Goal: Book appointment/travel/reservation

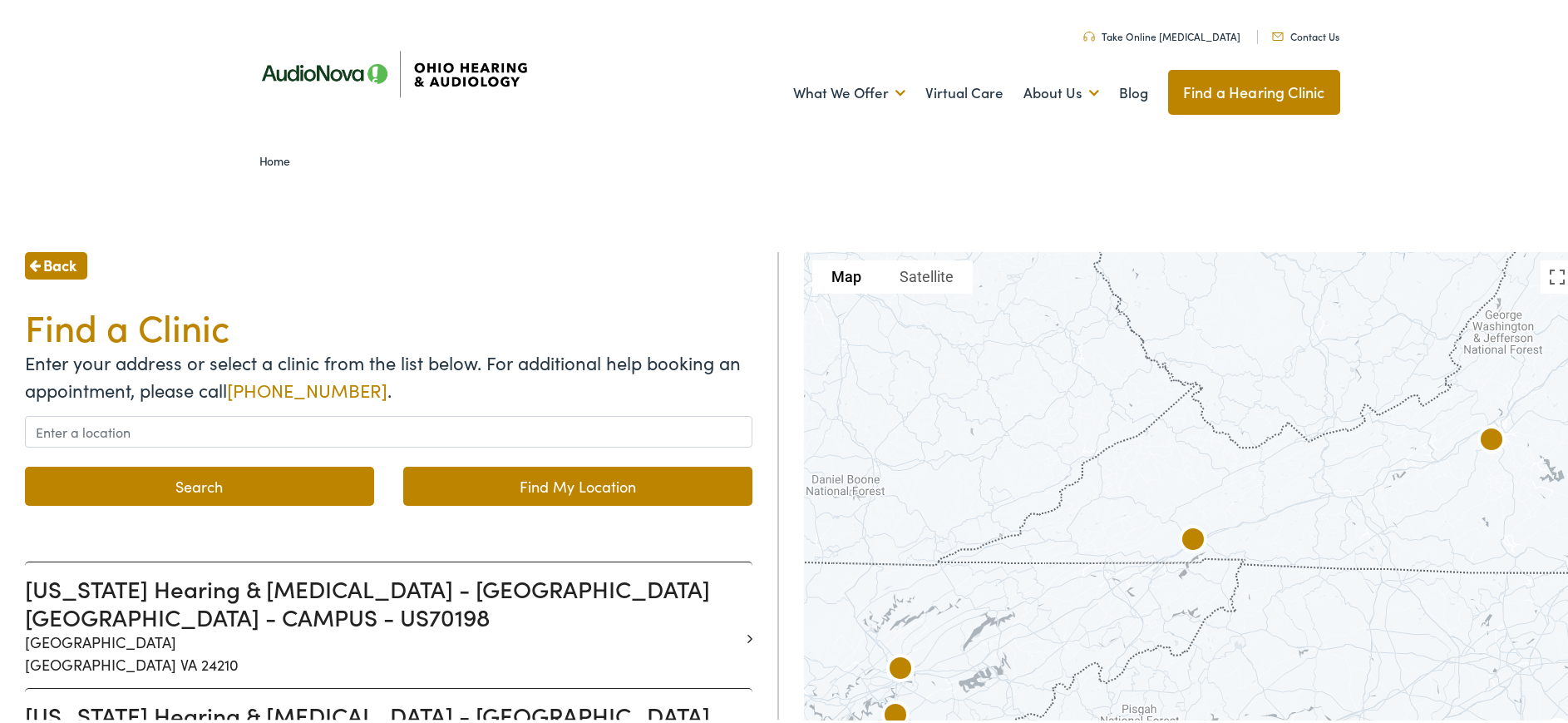
scroll to position [83, 0]
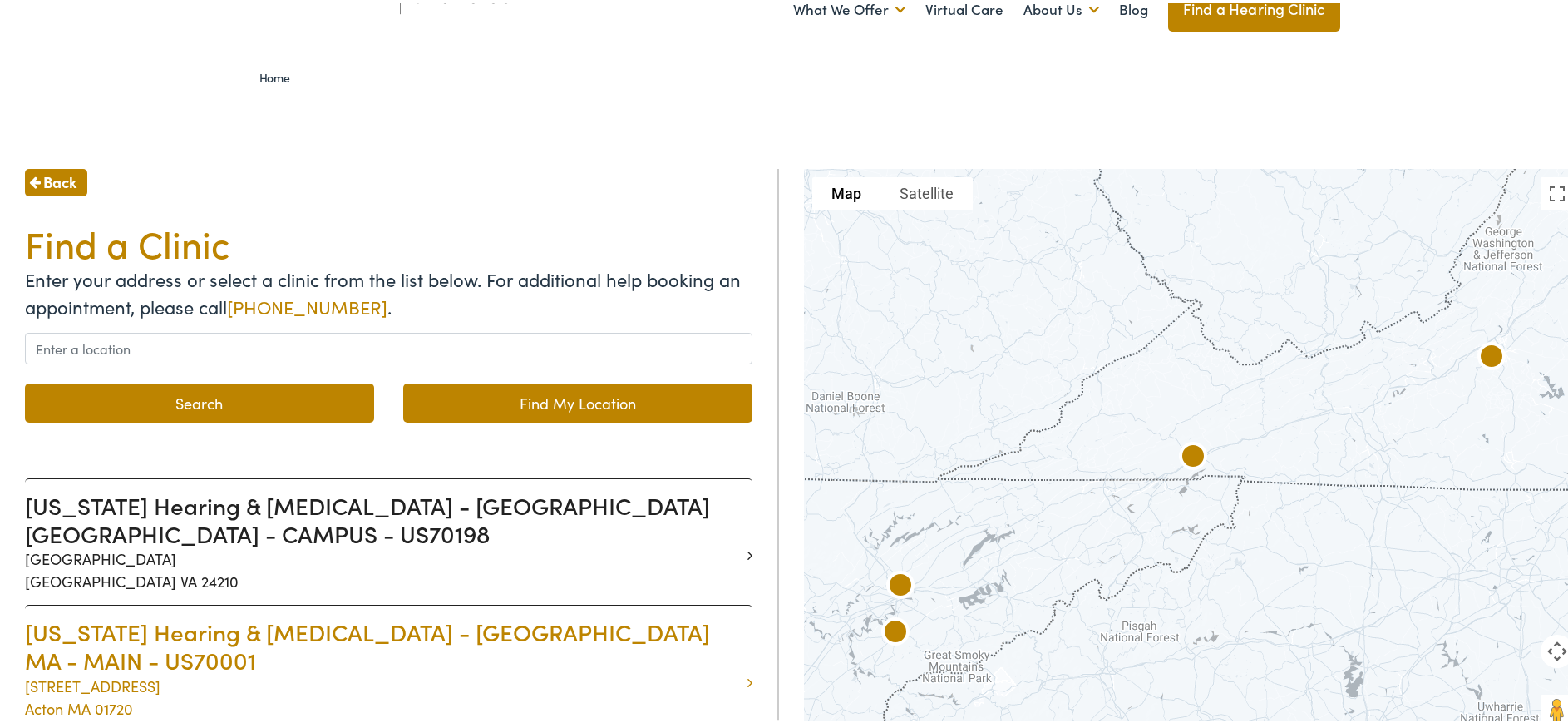
click at [452, 671] on p "[STREET_ADDRESS]" at bounding box center [382, 694] width 715 height 45
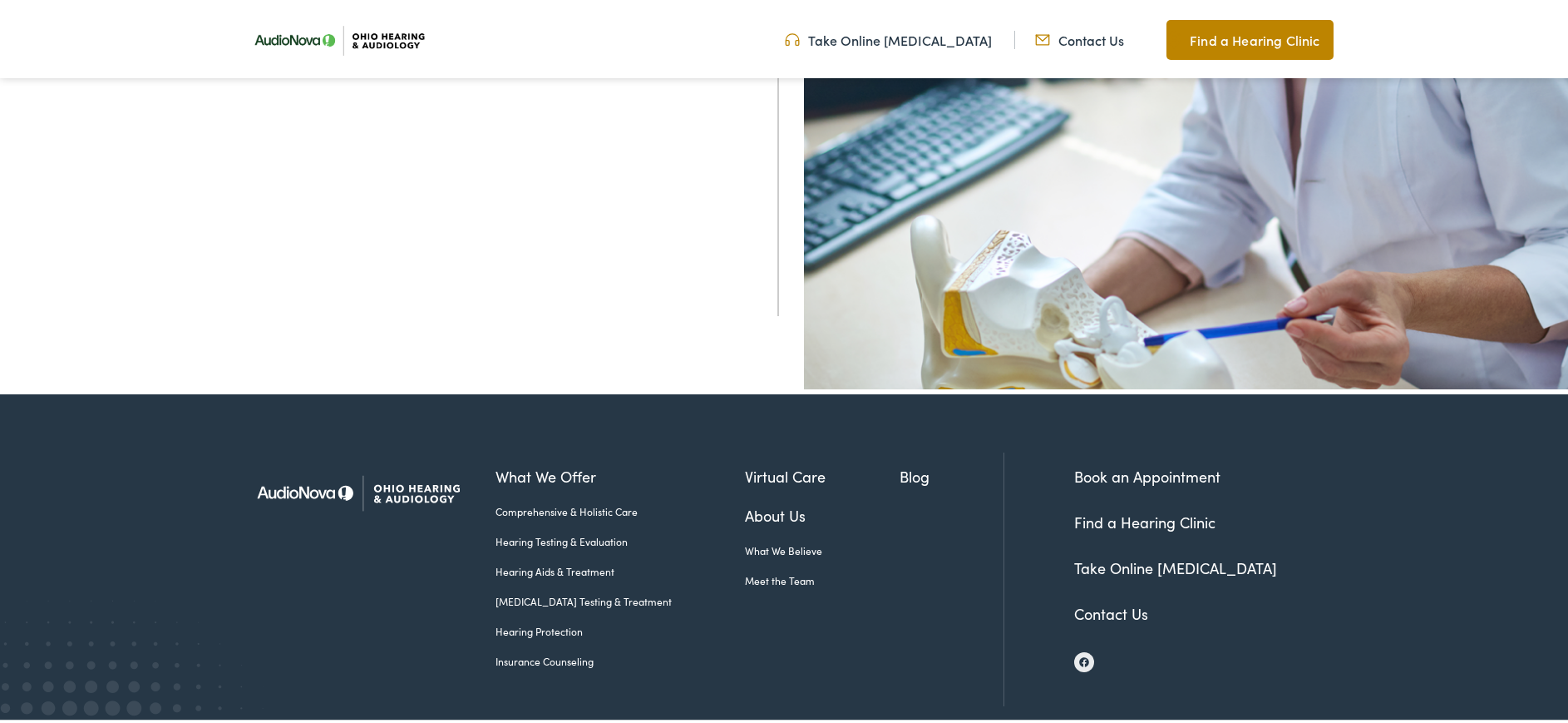
scroll to position [722, 0]
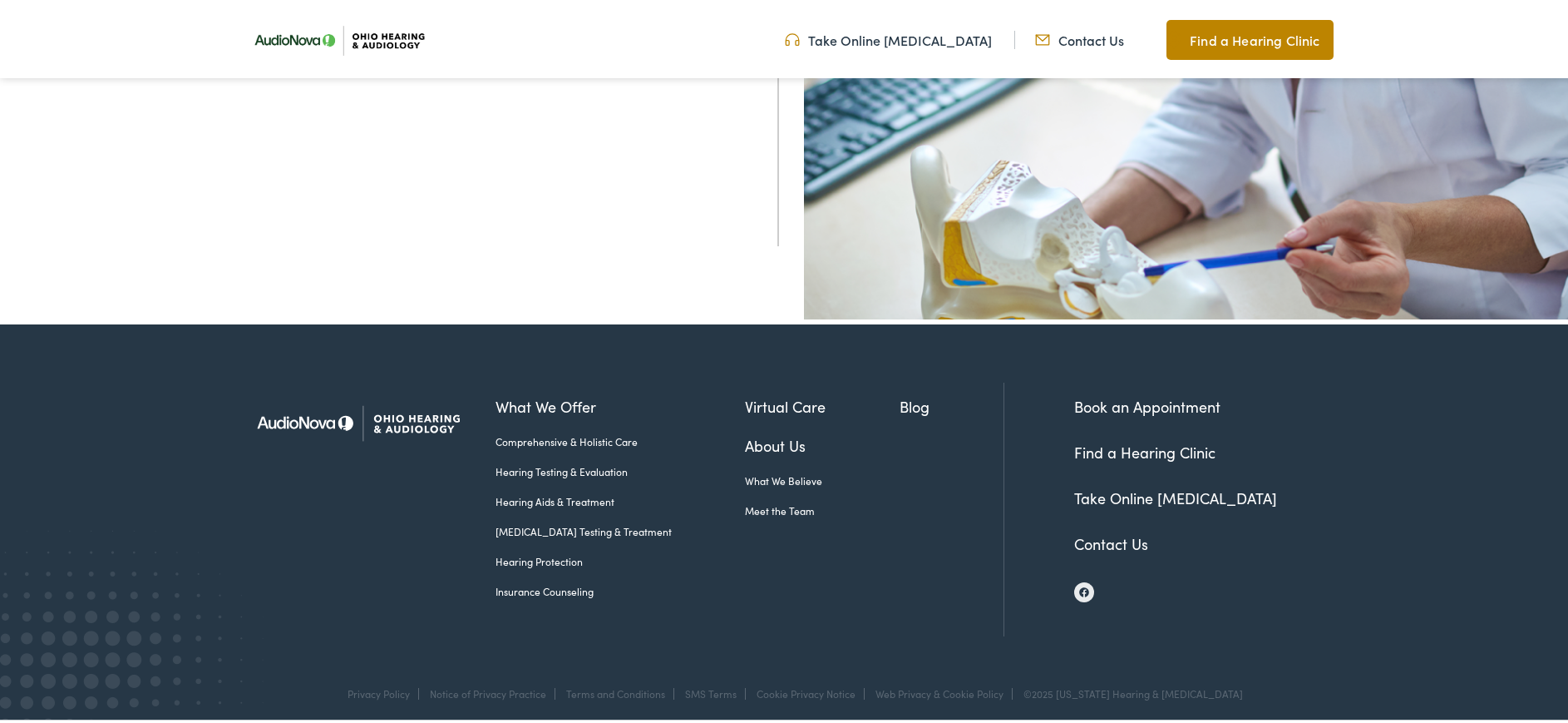
click at [519, 397] on link "What We Offer" at bounding box center [620, 403] width 250 height 22
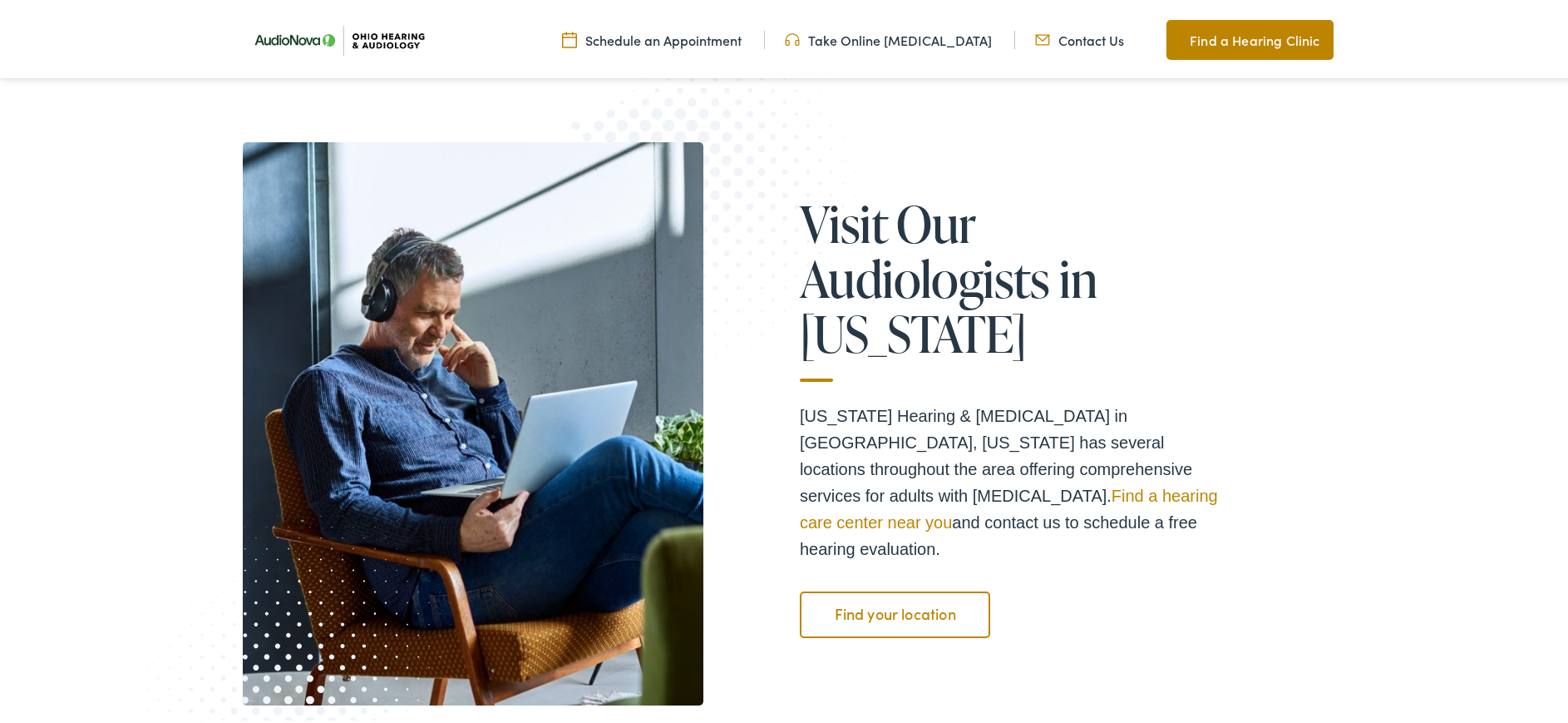
scroll to position [6531, 0]
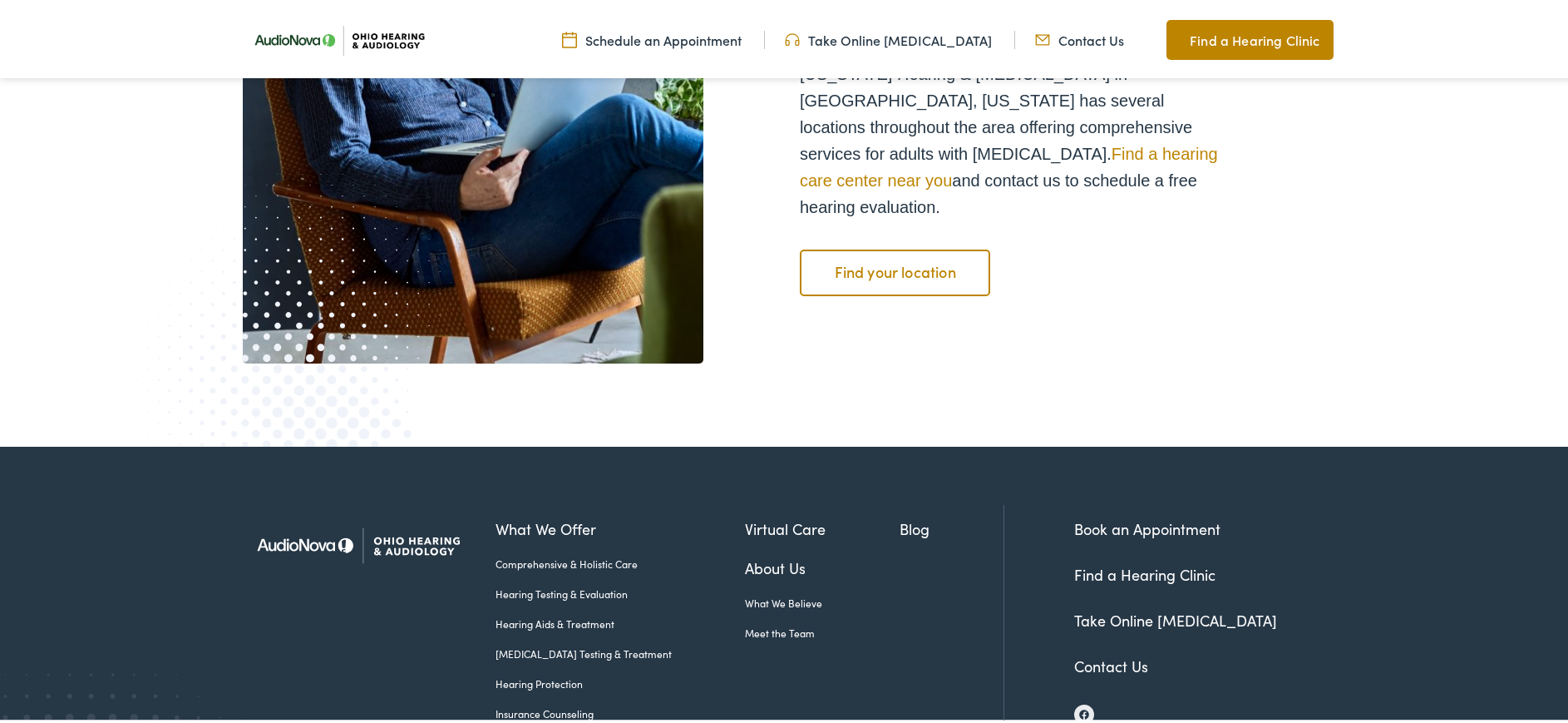
click at [1103, 515] on link "Book an Appointment" at bounding box center [1147, 525] width 146 height 21
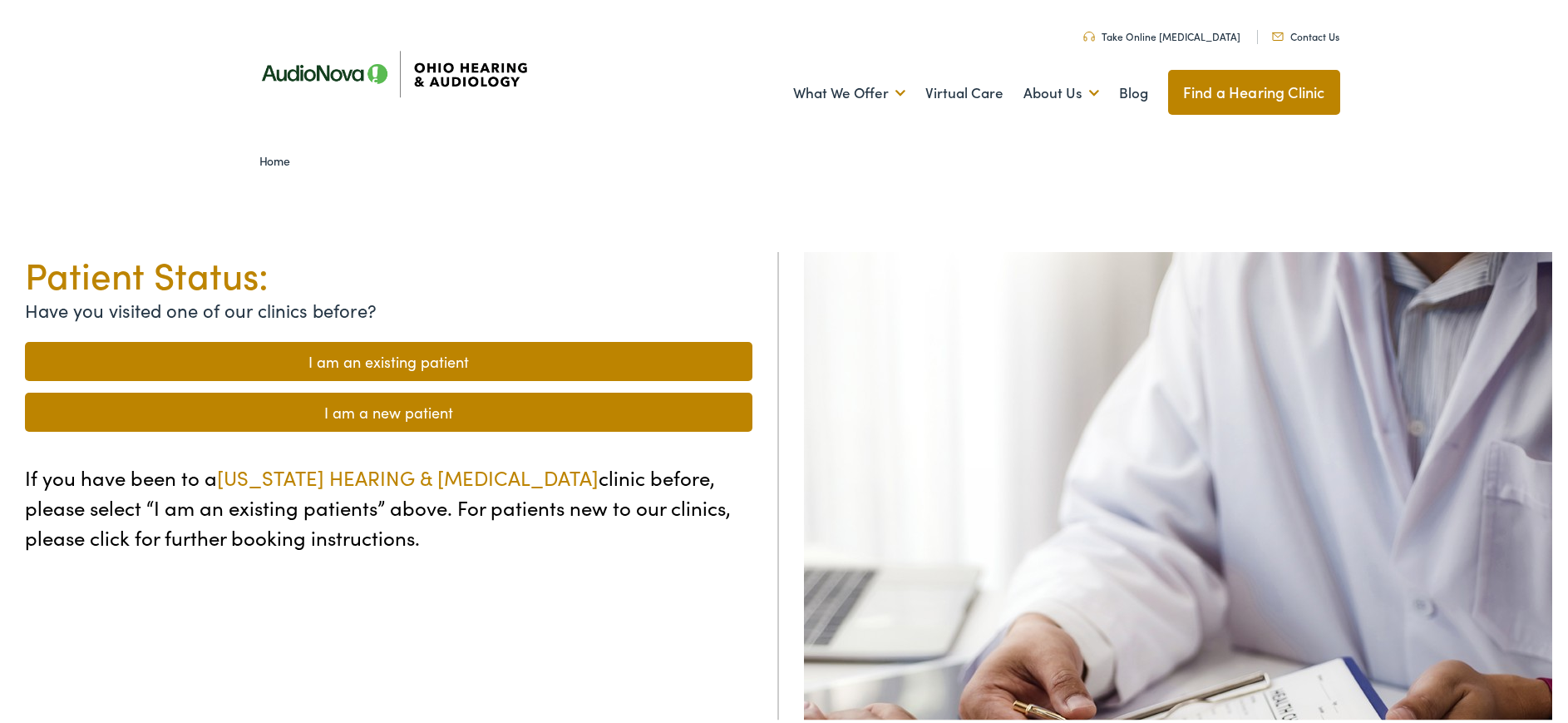
click at [467, 403] on link "I am a new patient" at bounding box center [388, 408] width 727 height 39
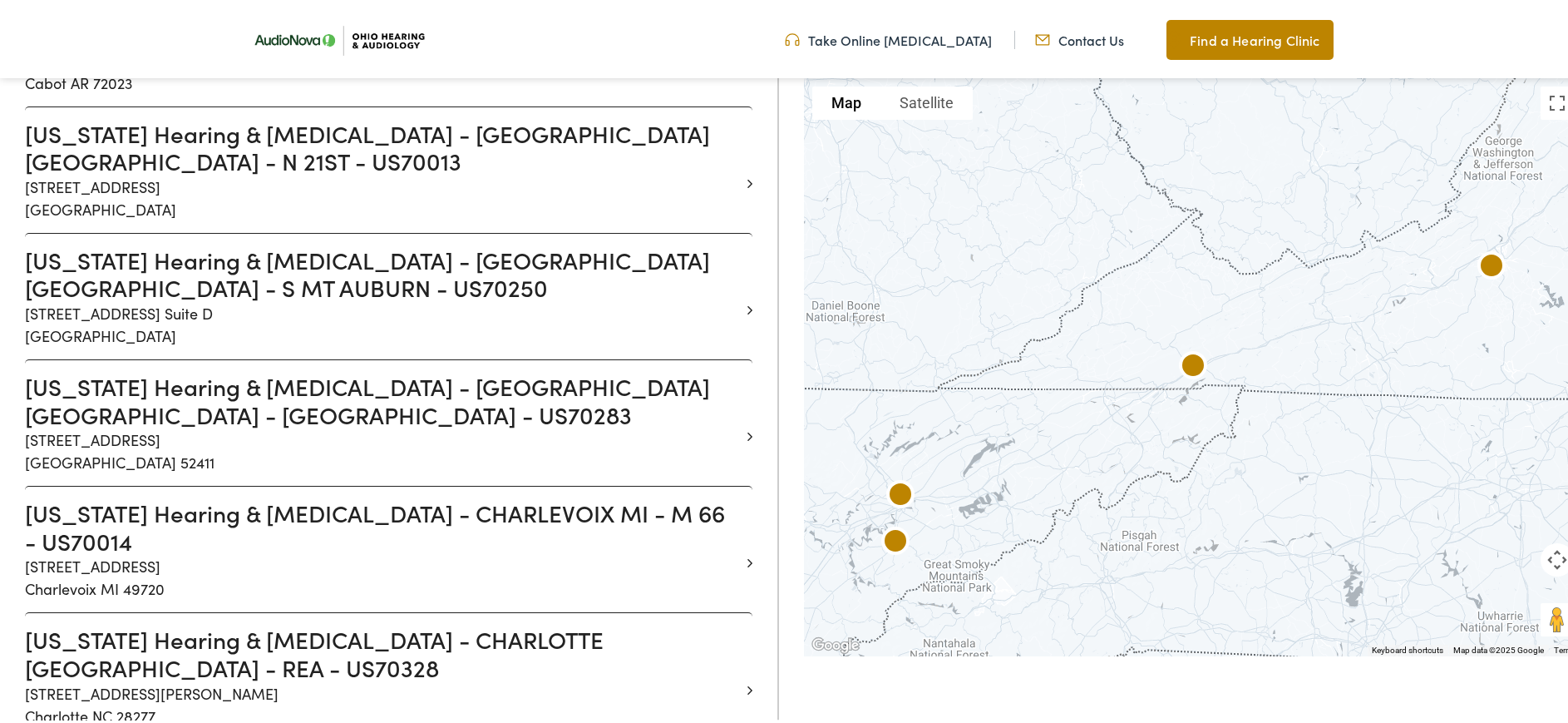
scroll to position [4126, 0]
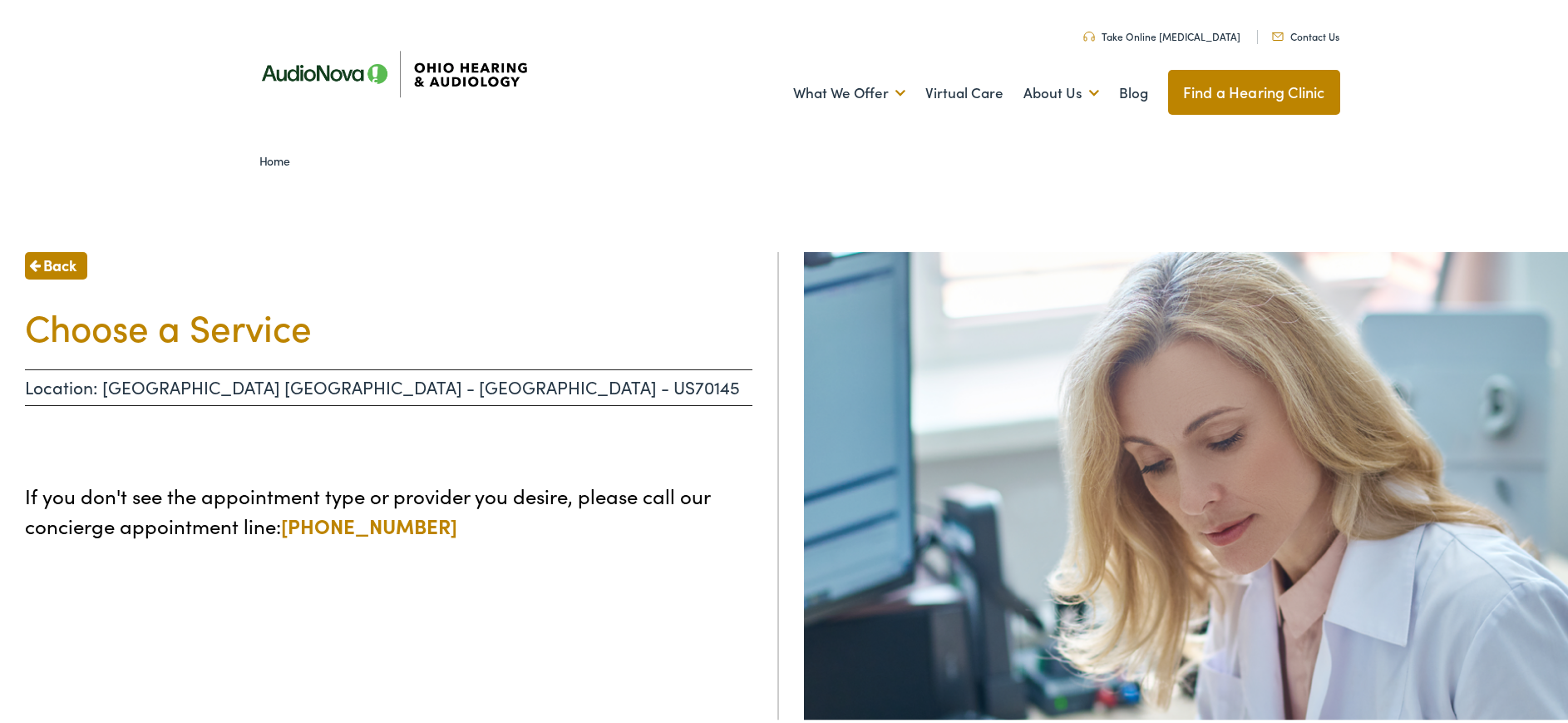
click at [436, 502] on p "If you don't see the appointment type or provider you desire, please call our c…" at bounding box center [388, 507] width 727 height 60
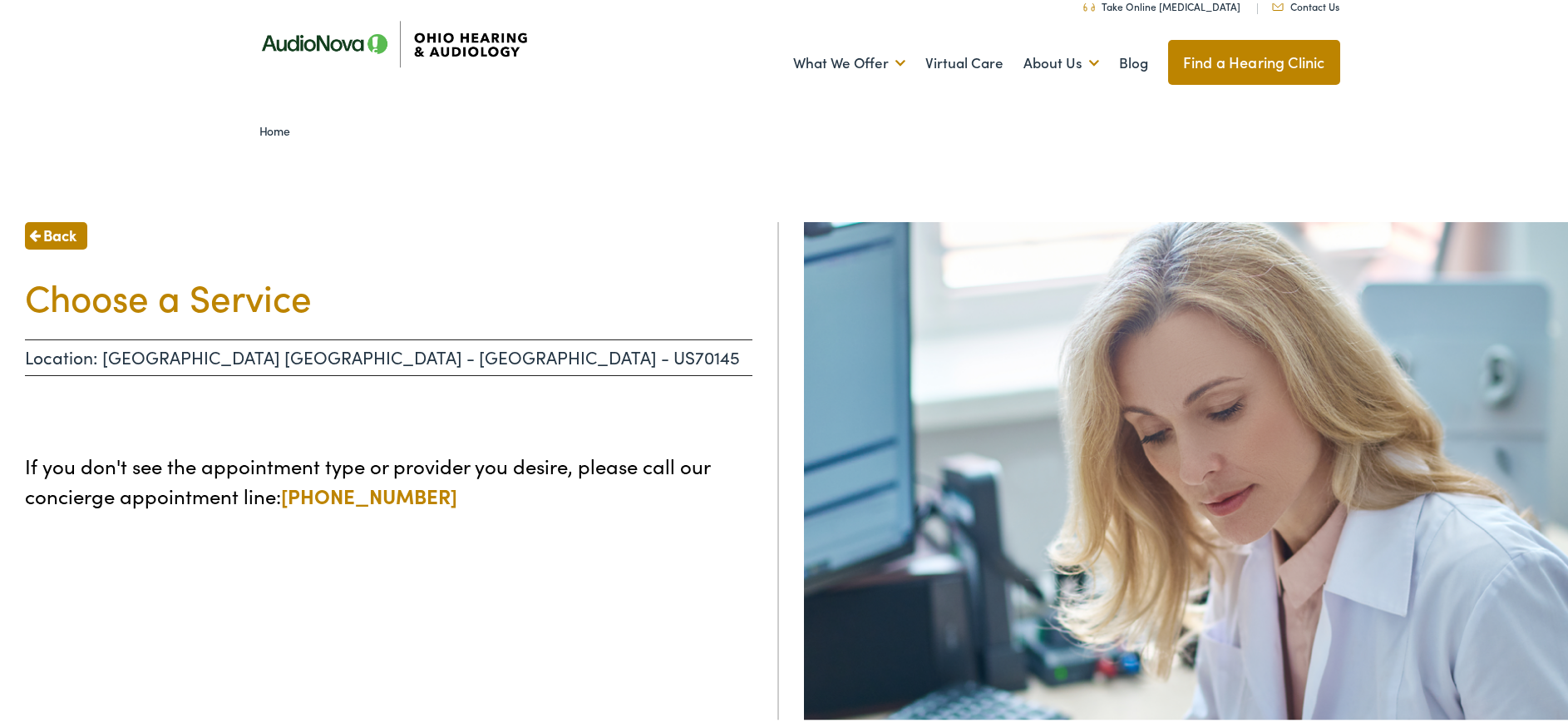
scroll to position [18, 0]
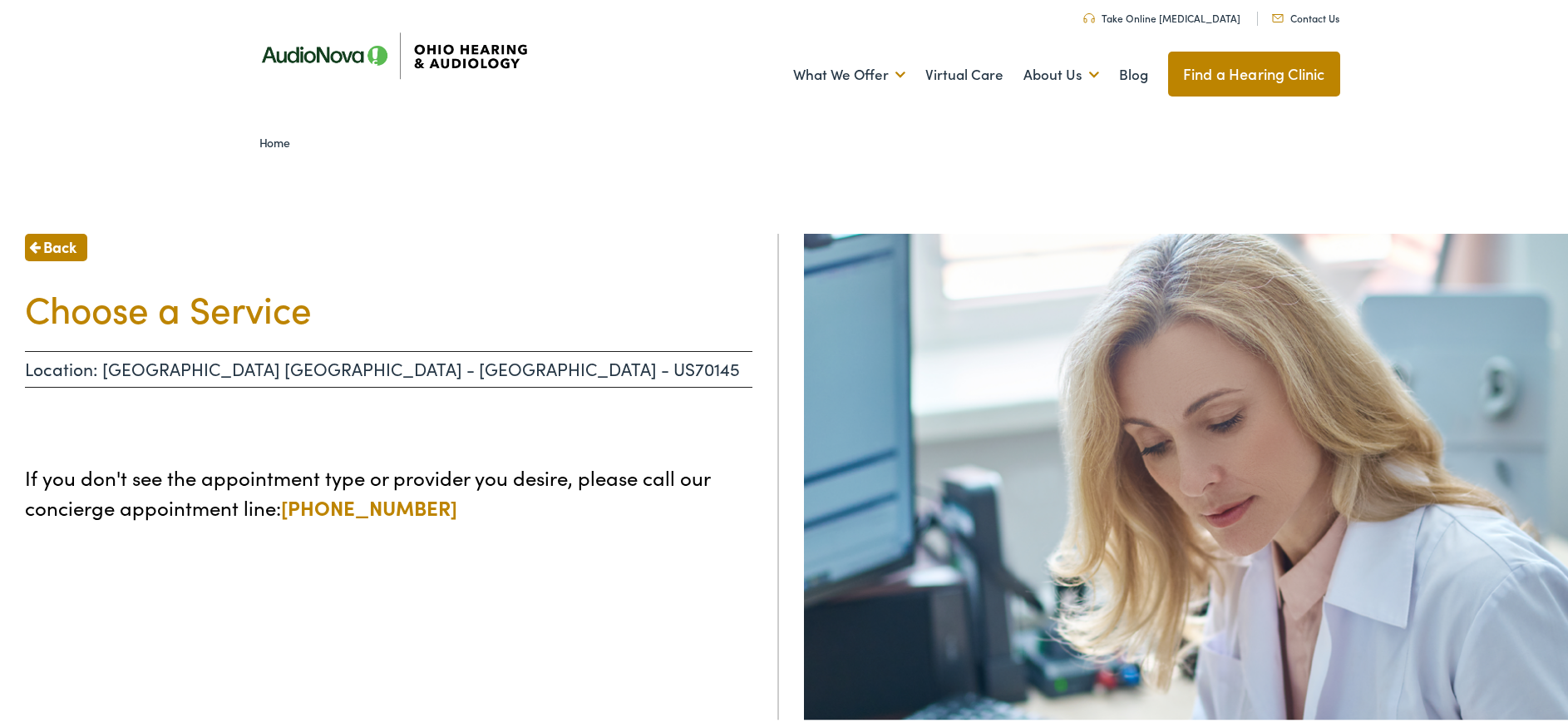
click at [59, 248] on span "Back" at bounding box center [60, 243] width 33 height 22
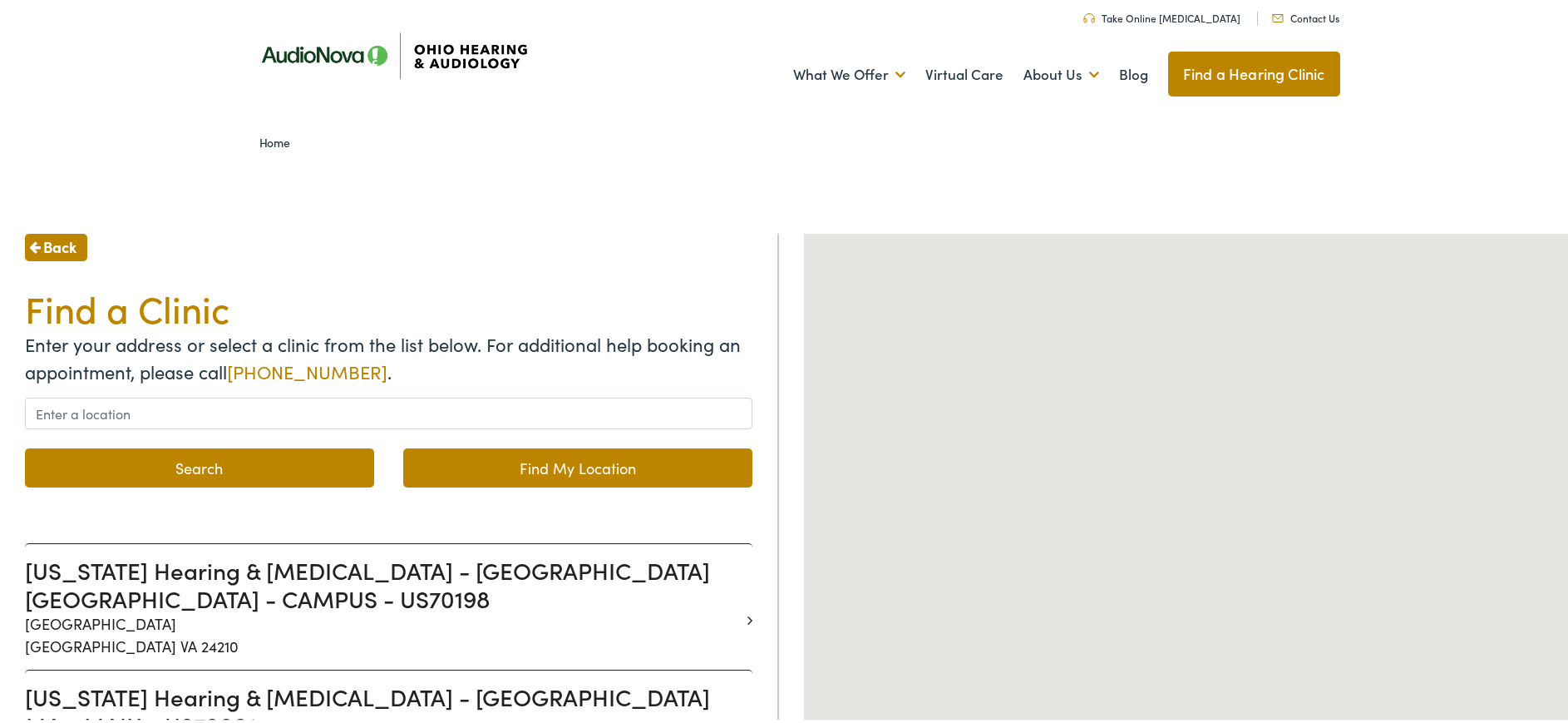
scroll to position [5, 0]
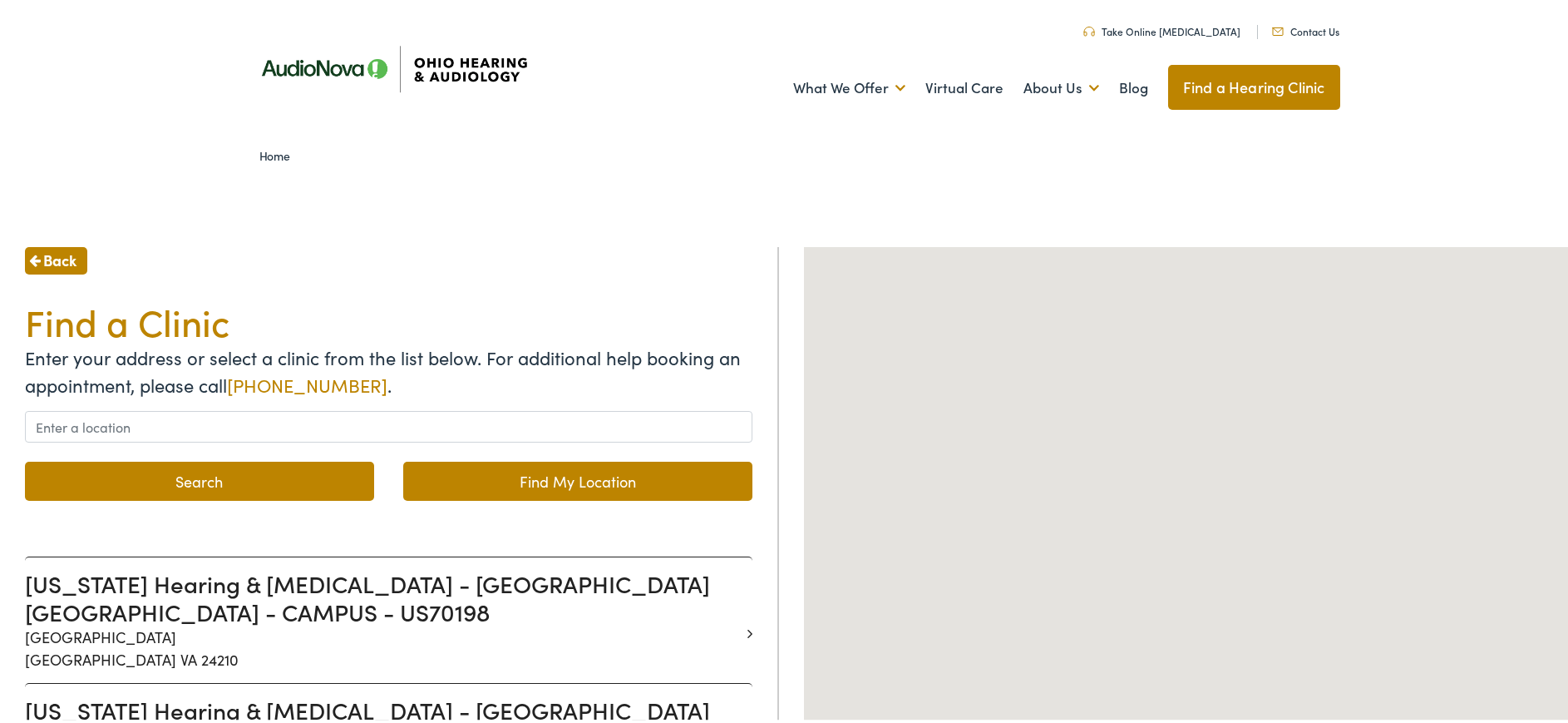
click at [67, 253] on span "Back" at bounding box center [60, 257] width 33 height 22
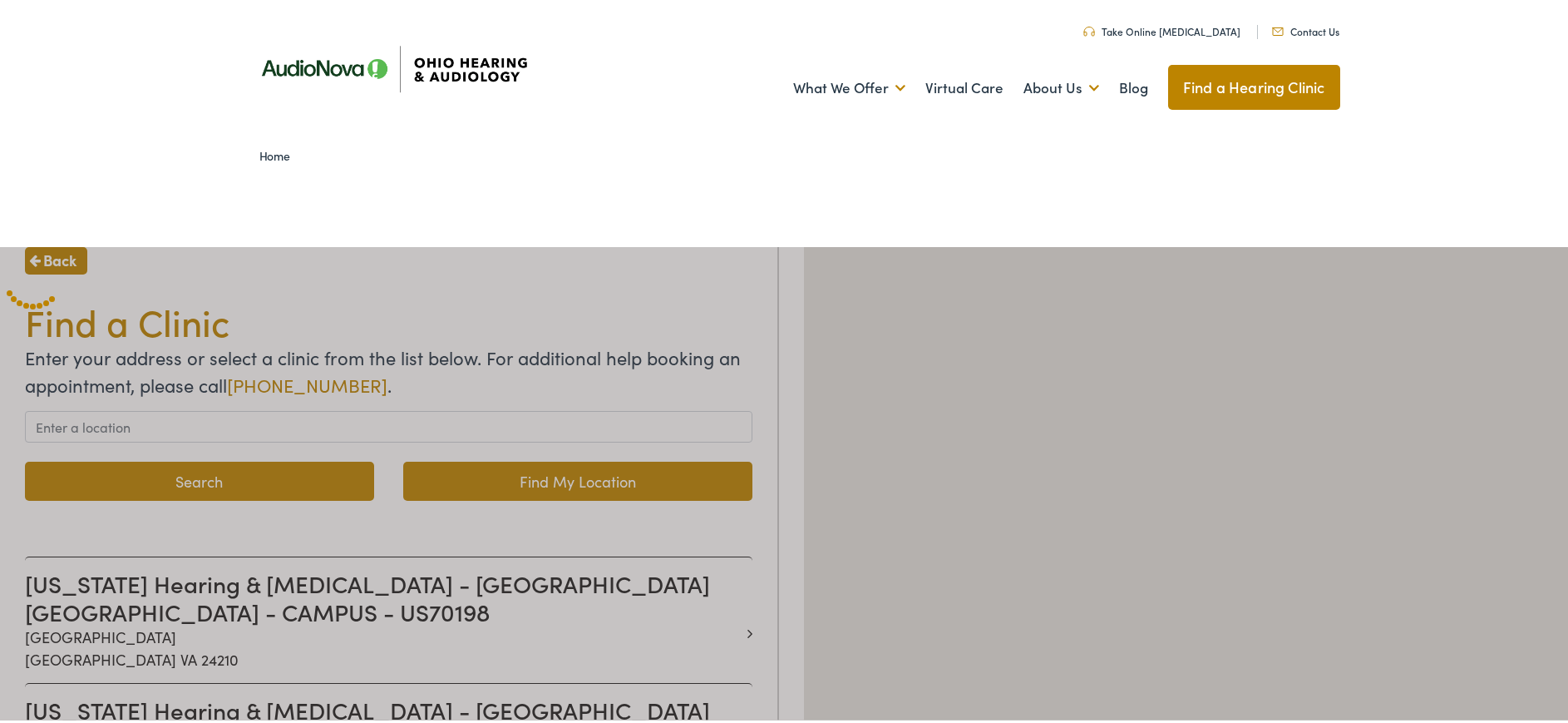
scroll to position [0, 0]
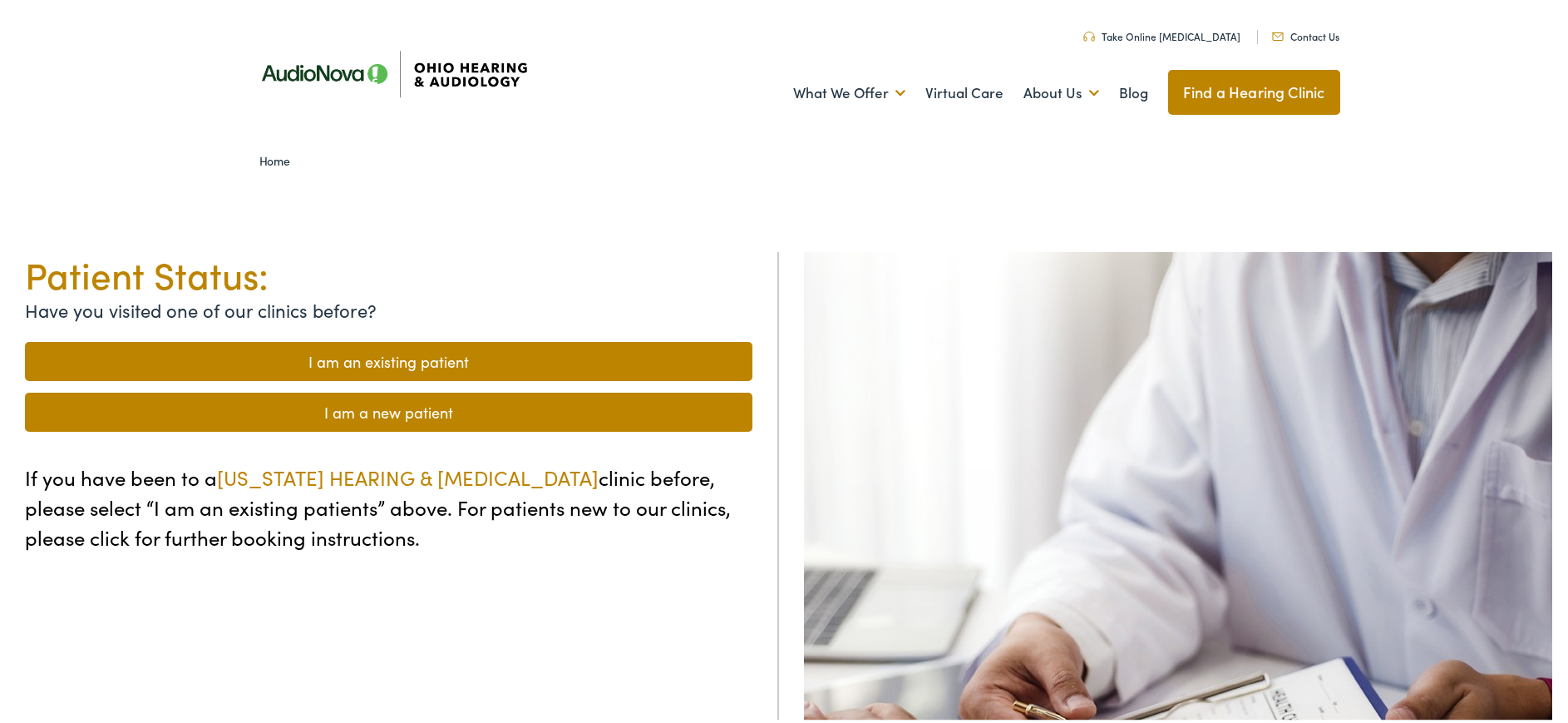
click at [274, 424] on link "I am a new patient" at bounding box center [388, 408] width 727 height 39
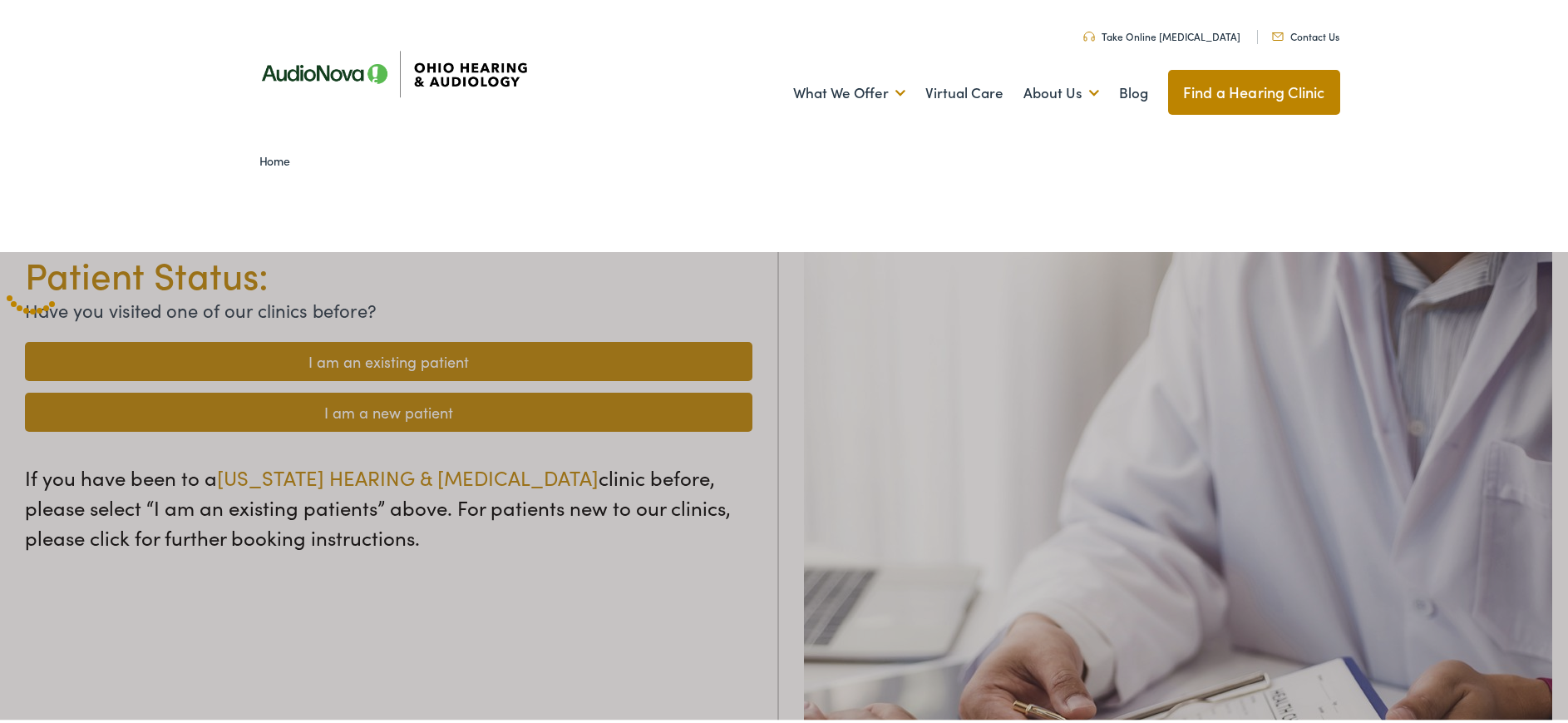
click at [505, 422] on div at bounding box center [791, 622] width 1582 height 746
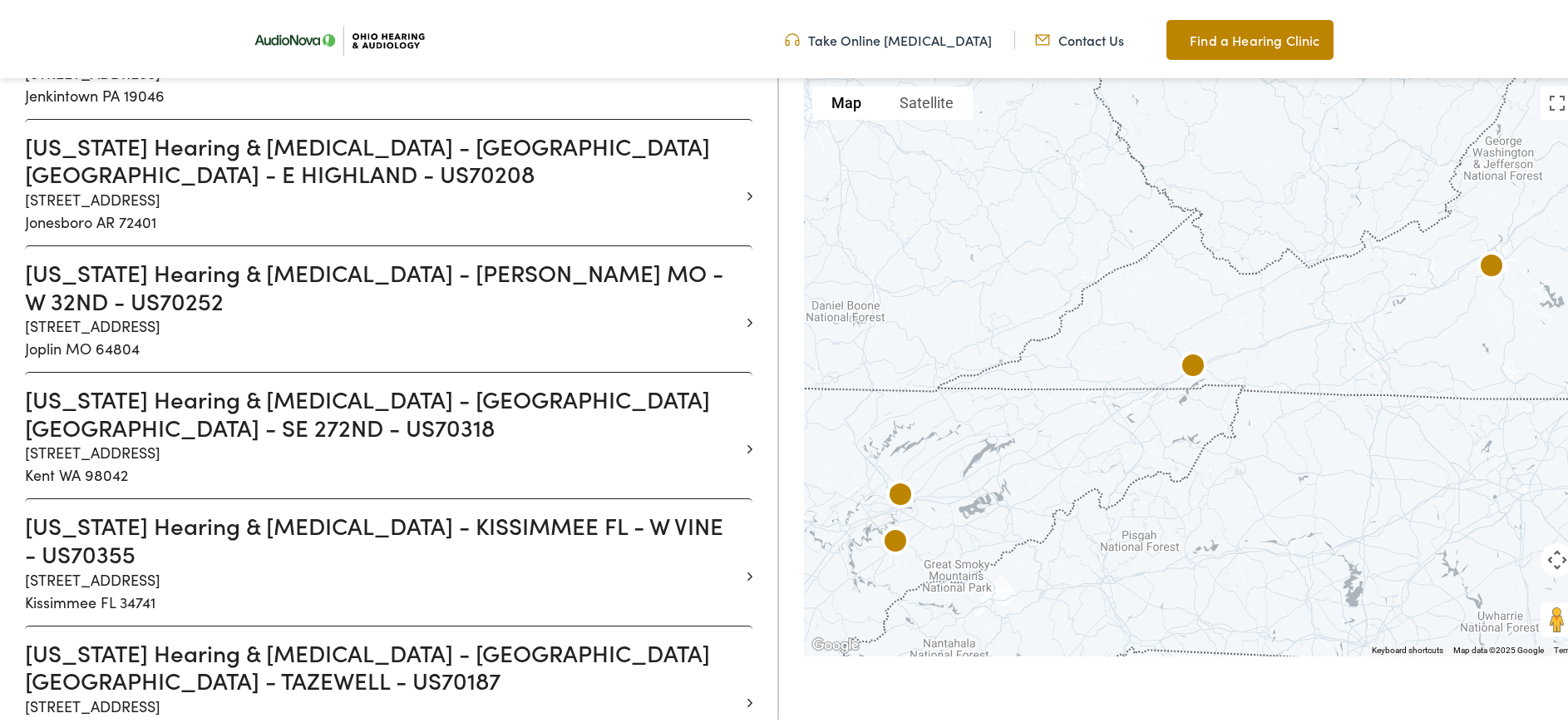
scroll to position [12556, 0]
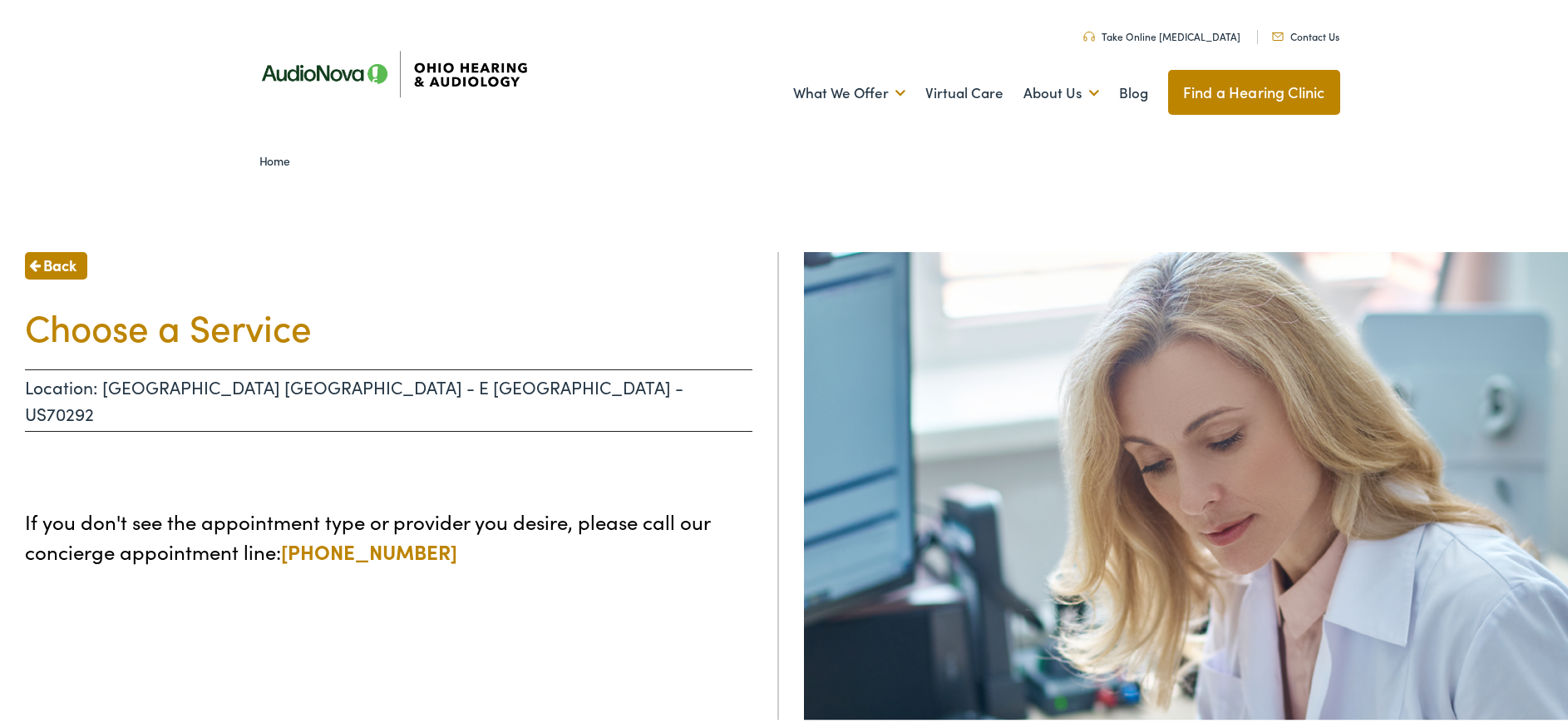
click at [50, 266] on span "Back" at bounding box center [60, 261] width 33 height 22
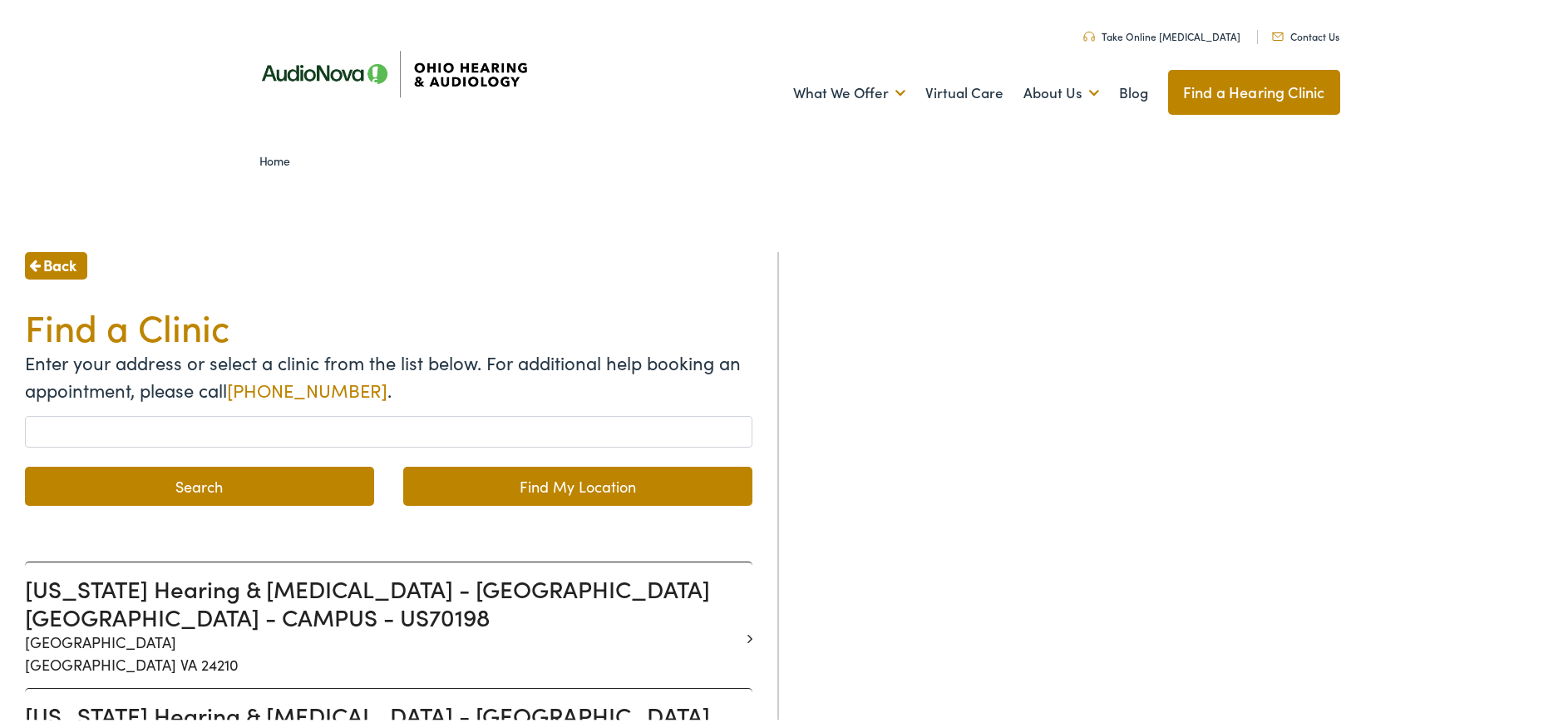
click at [51, 264] on span "Back" at bounding box center [60, 261] width 33 height 22
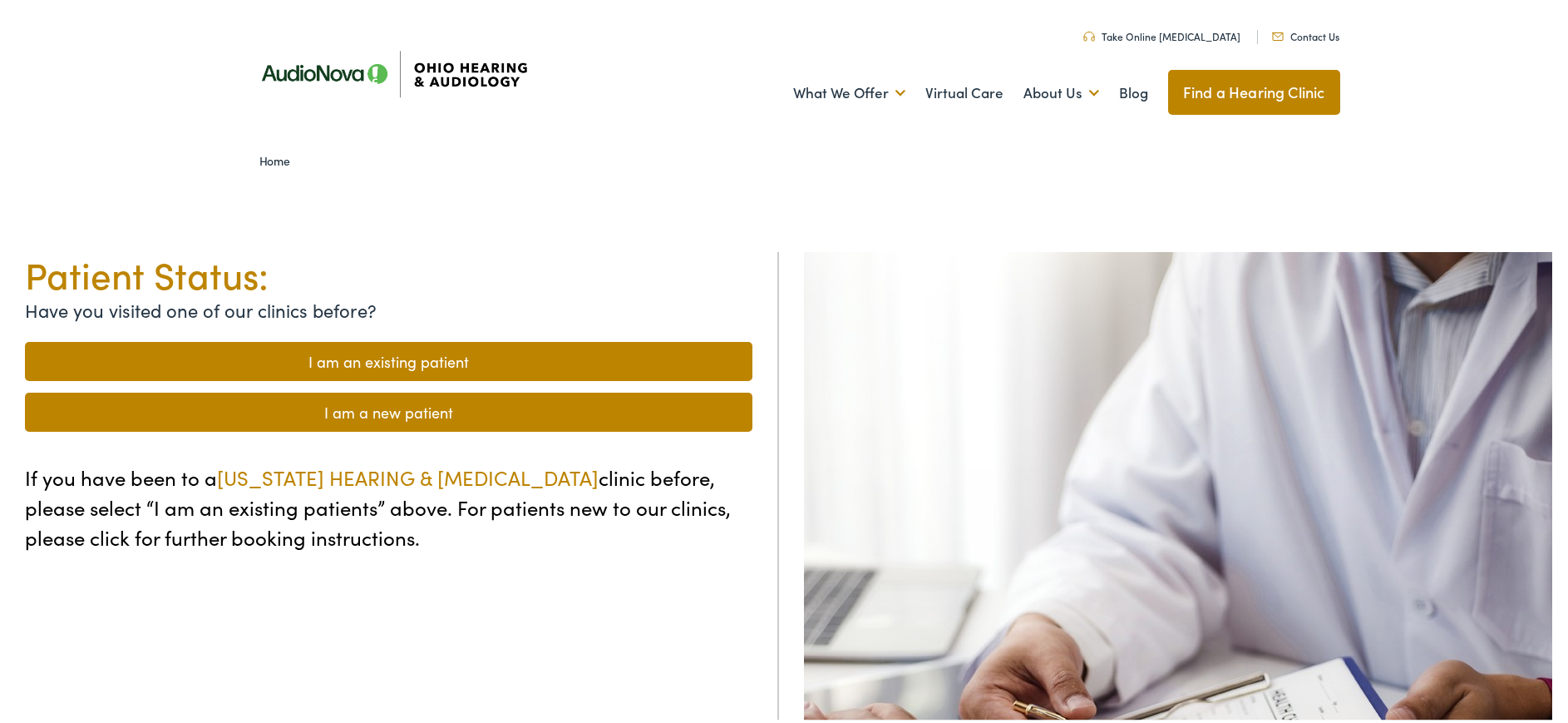
click at [284, 407] on link "I am a new patient" at bounding box center [388, 408] width 727 height 39
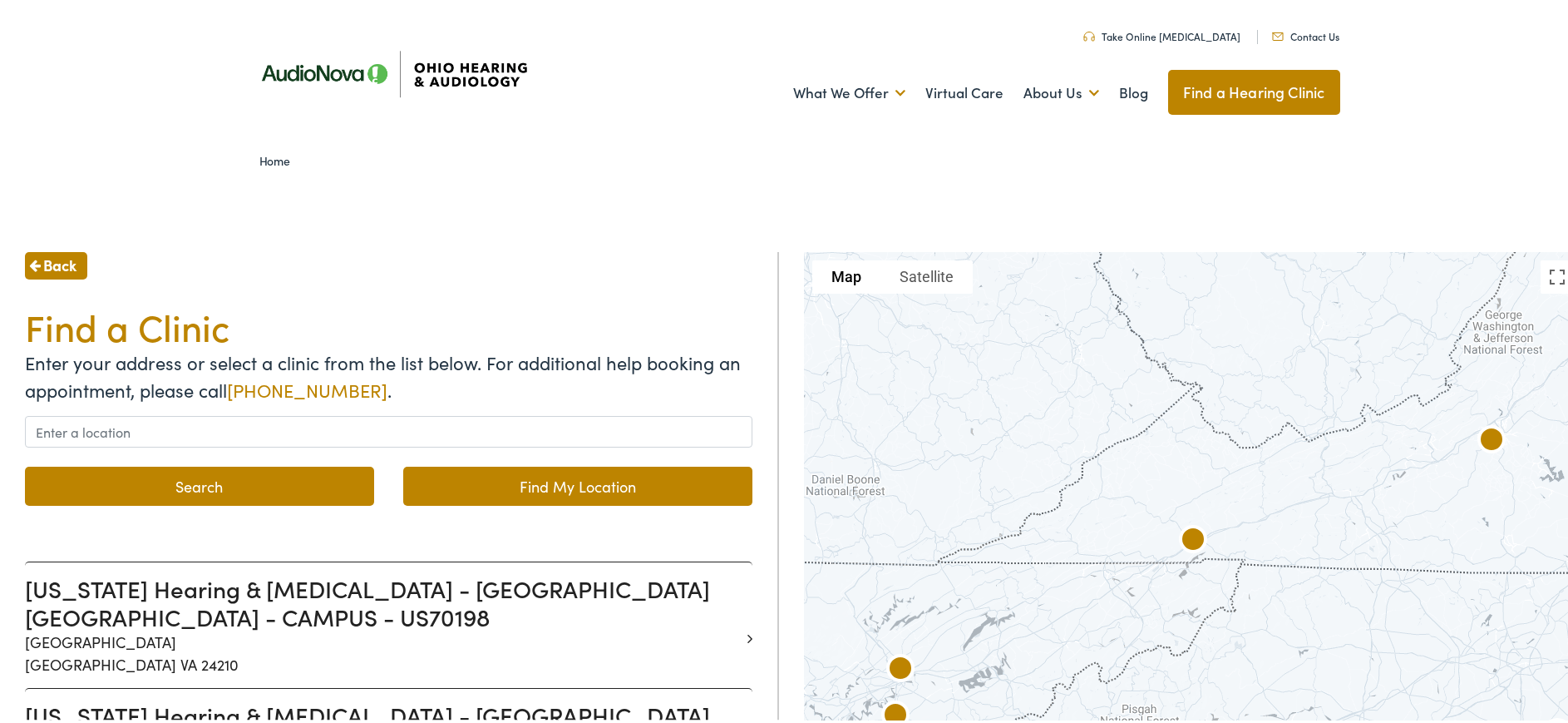
click at [462, 485] on link "Find My Location" at bounding box center [577, 483] width 349 height 39
click at [211, 485] on button "Search" at bounding box center [200, 483] width 349 height 39
click at [91, 479] on button "Search" at bounding box center [200, 483] width 349 height 39
click at [447, 481] on link "Find My Location" at bounding box center [577, 483] width 349 height 39
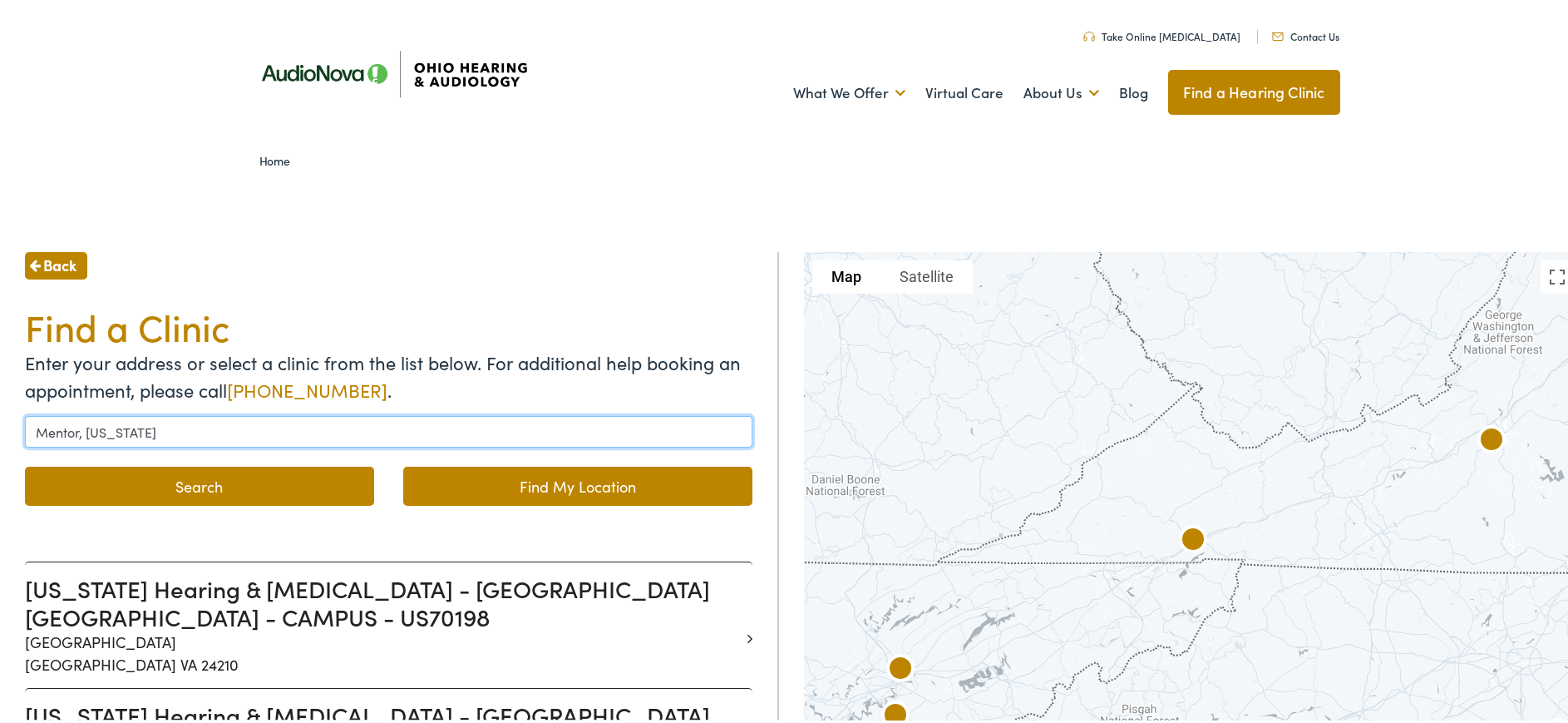
click at [112, 423] on input "Mentor, Ohio" at bounding box center [388, 428] width 727 height 32
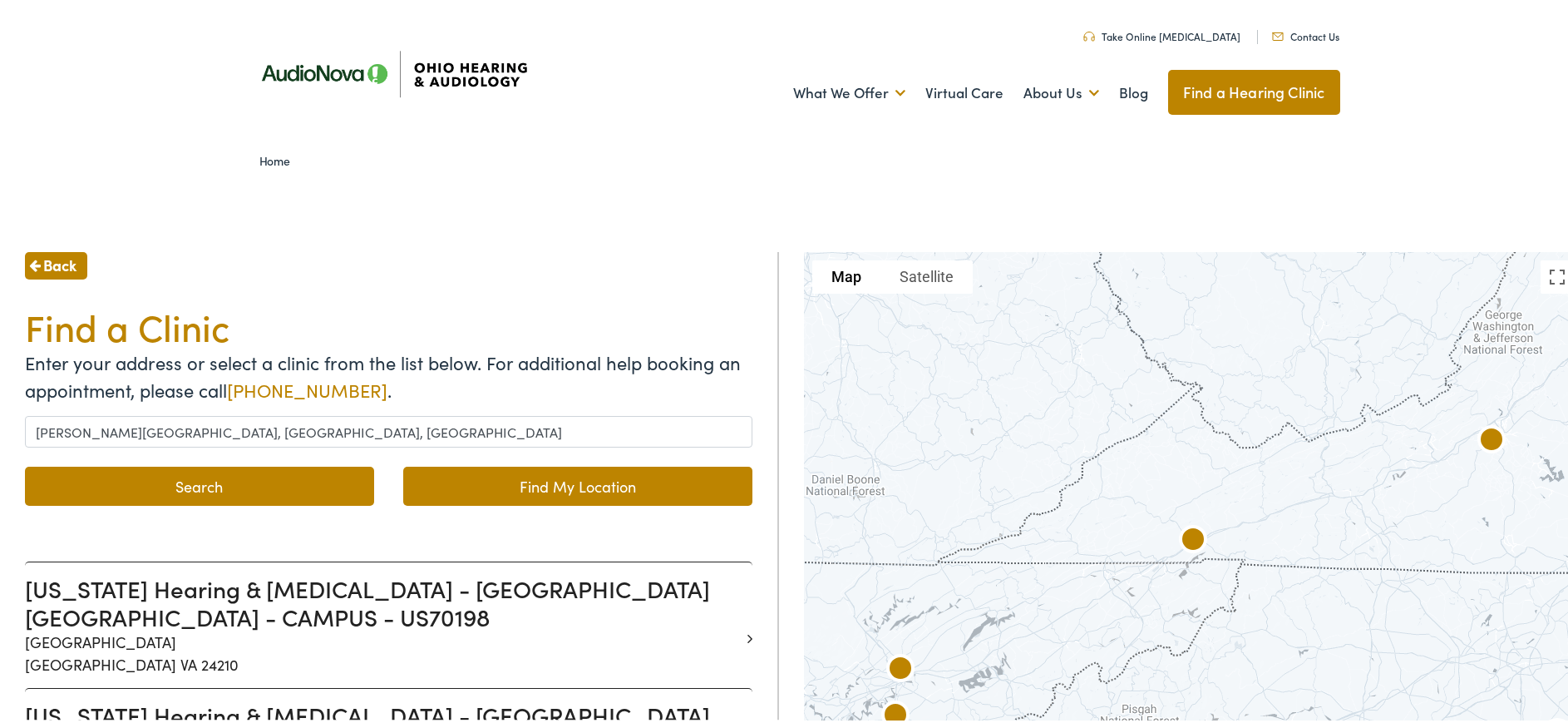
click at [287, 487] on button "Search" at bounding box center [200, 483] width 349 height 39
click at [444, 475] on link "Find My Location" at bounding box center [577, 483] width 349 height 39
type input "Mentor, Ohio"
click at [1219, 89] on link "Find a Hearing Clinic" at bounding box center [1253, 89] width 172 height 45
